Goal: Check status: Check status

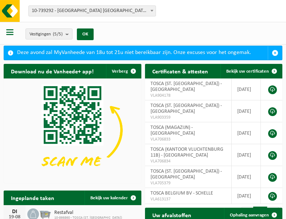
click at [152, 11] on b at bounding box center [151, 11] width 3 height 2
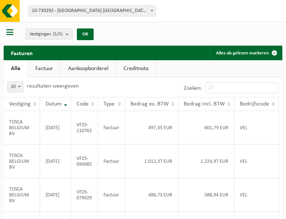
click at [152, 11] on b at bounding box center [151, 11] width 3 height 2
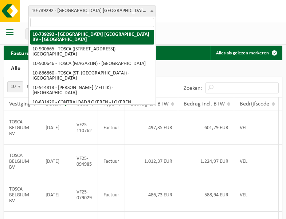
select select "119212"
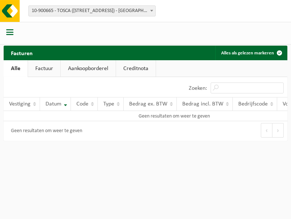
click at [152, 11] on b at bounding box center [151, 11] width 3 height 2
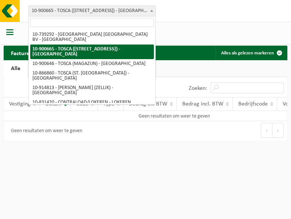
select select "119209"
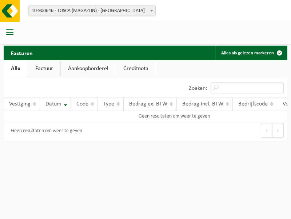
click at [152, 11] on b at bounding box center [151, 11] width 3 height 2
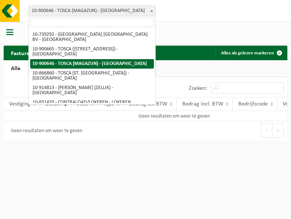
select select "103057"
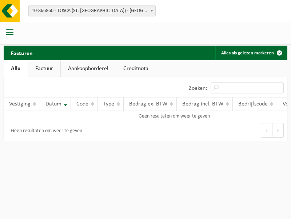
click at [152, 11] on b at bounding box center [151, 11] width 3 height 2
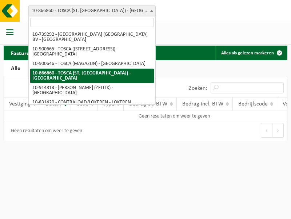
select select "126716"
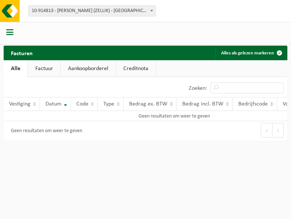
click at [152, 11] on b at bounding box center [151, 11] width 3 height 2
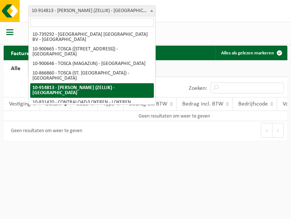
select select "88625"
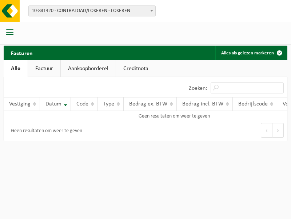
click at [152, 11] on b at bounding box center [151, 11] width 3 height 2
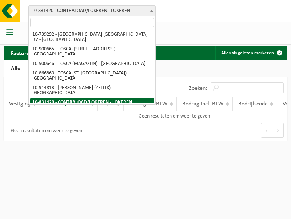
select select "99558"
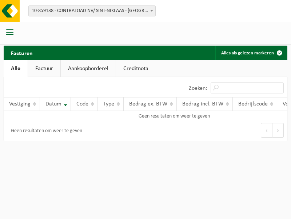
click at [152, 11] on b at bounding box center [151, 11] width 3 height 2
